Goal: Navigation & Orientation: Find specific page/section

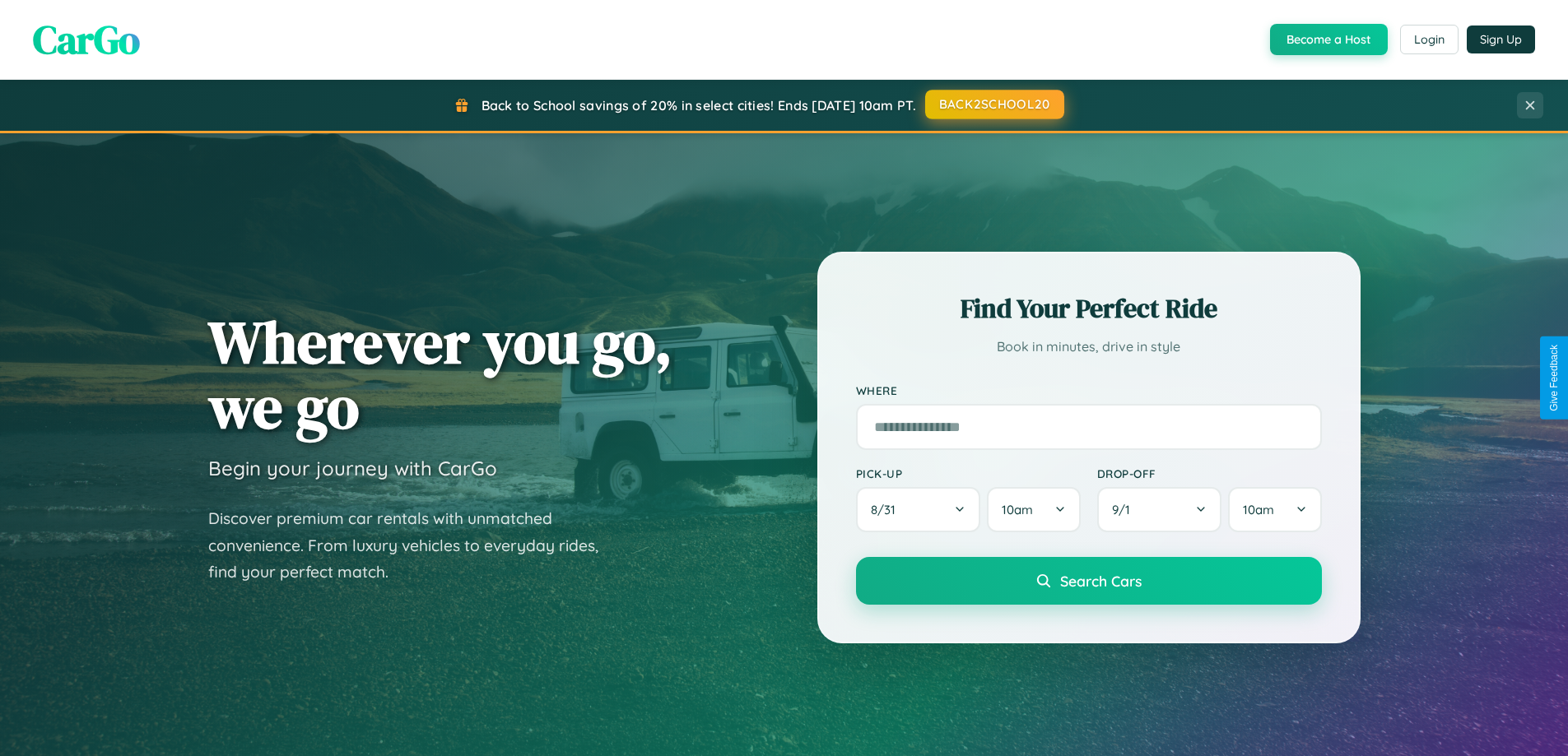
click at [994, 105] on button "BACK2SCHOOL20" at bounding box center [994, 105] width 139 height 29
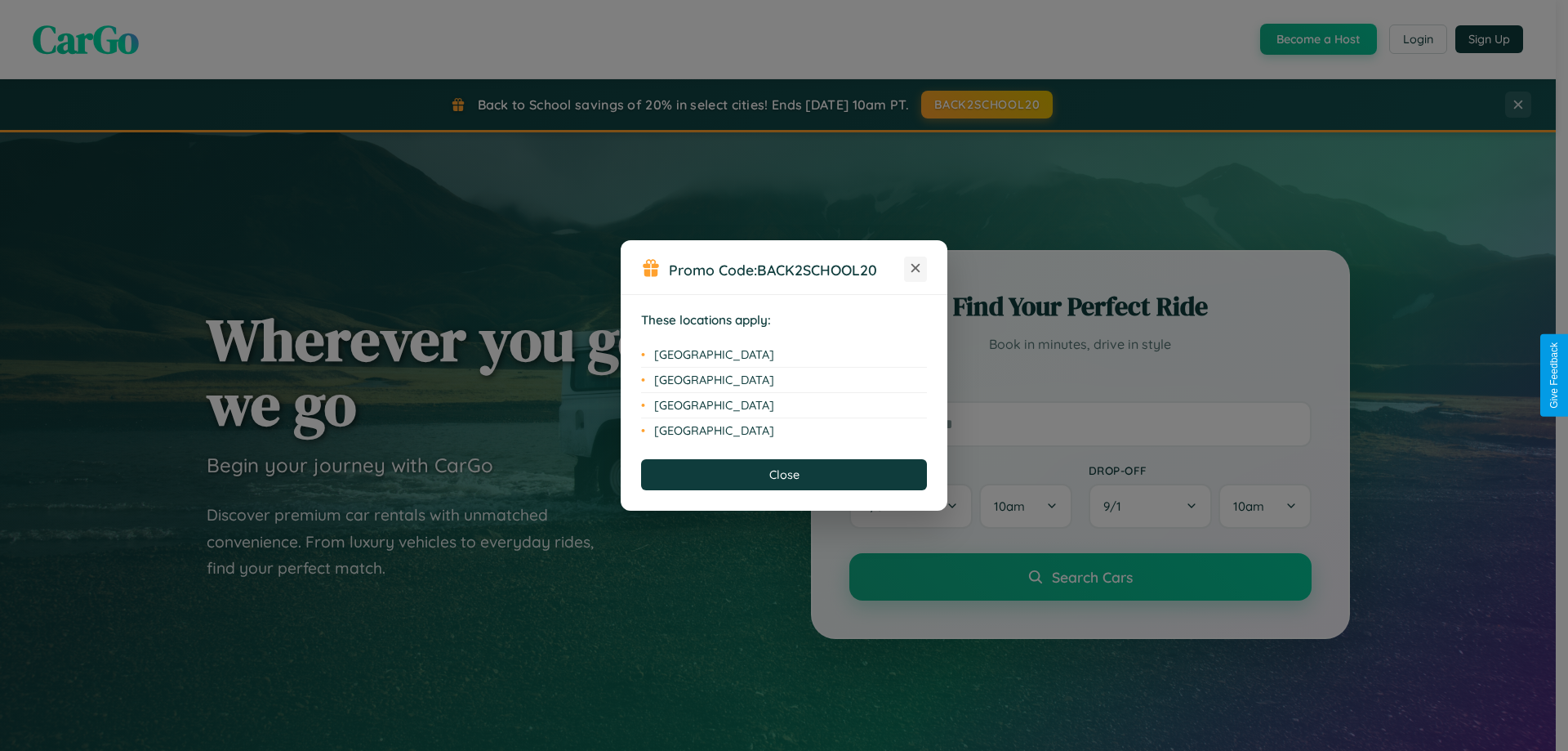
click at [916, 269] on icon at bounding box center [916, 268] width 9 height 9
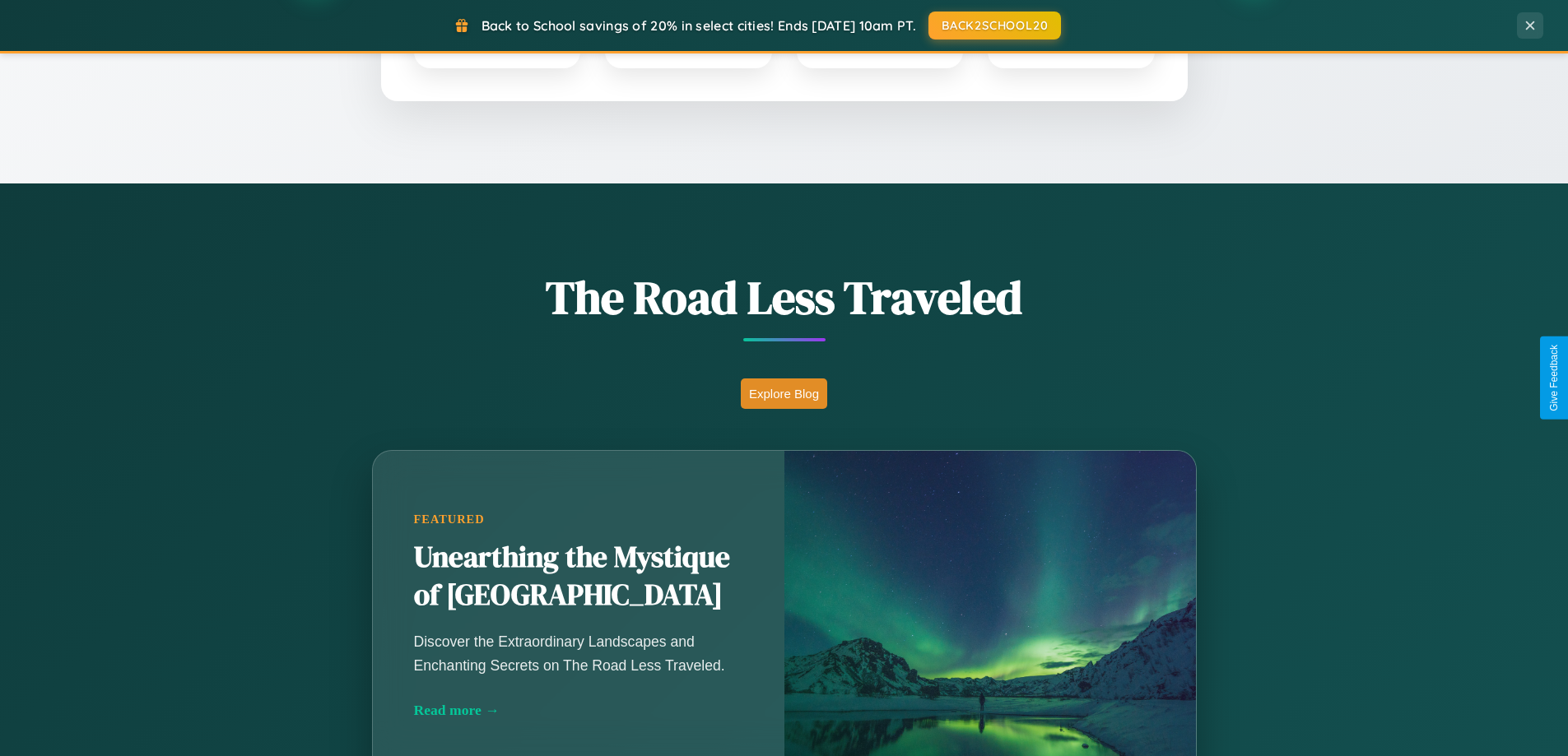
scroll to position [1132, 0]
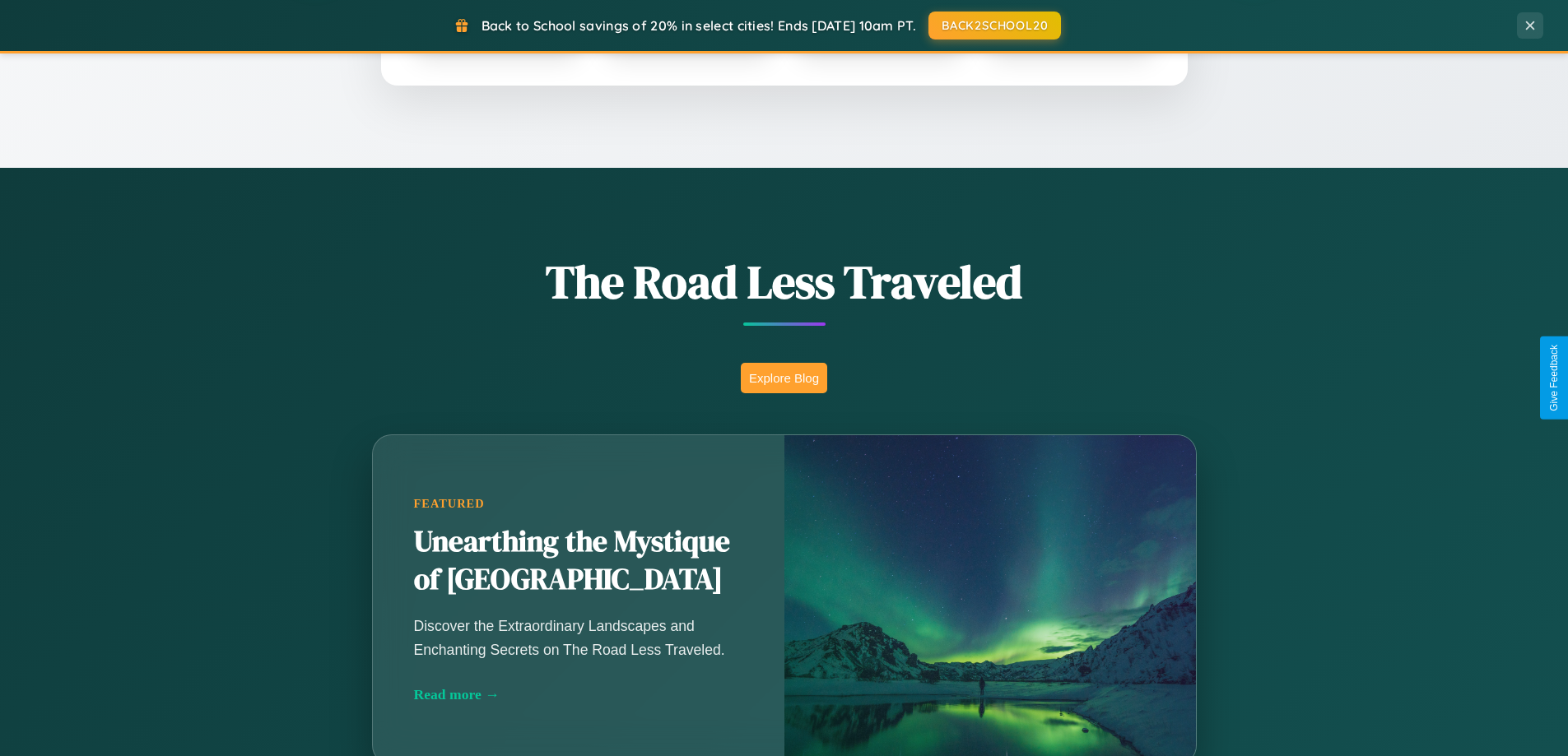
click at [783, 378] on button "Explore Blog" at bounding box center [784, 378] width 86 height 30
